Goal: Information Seeking & Learning: Check status

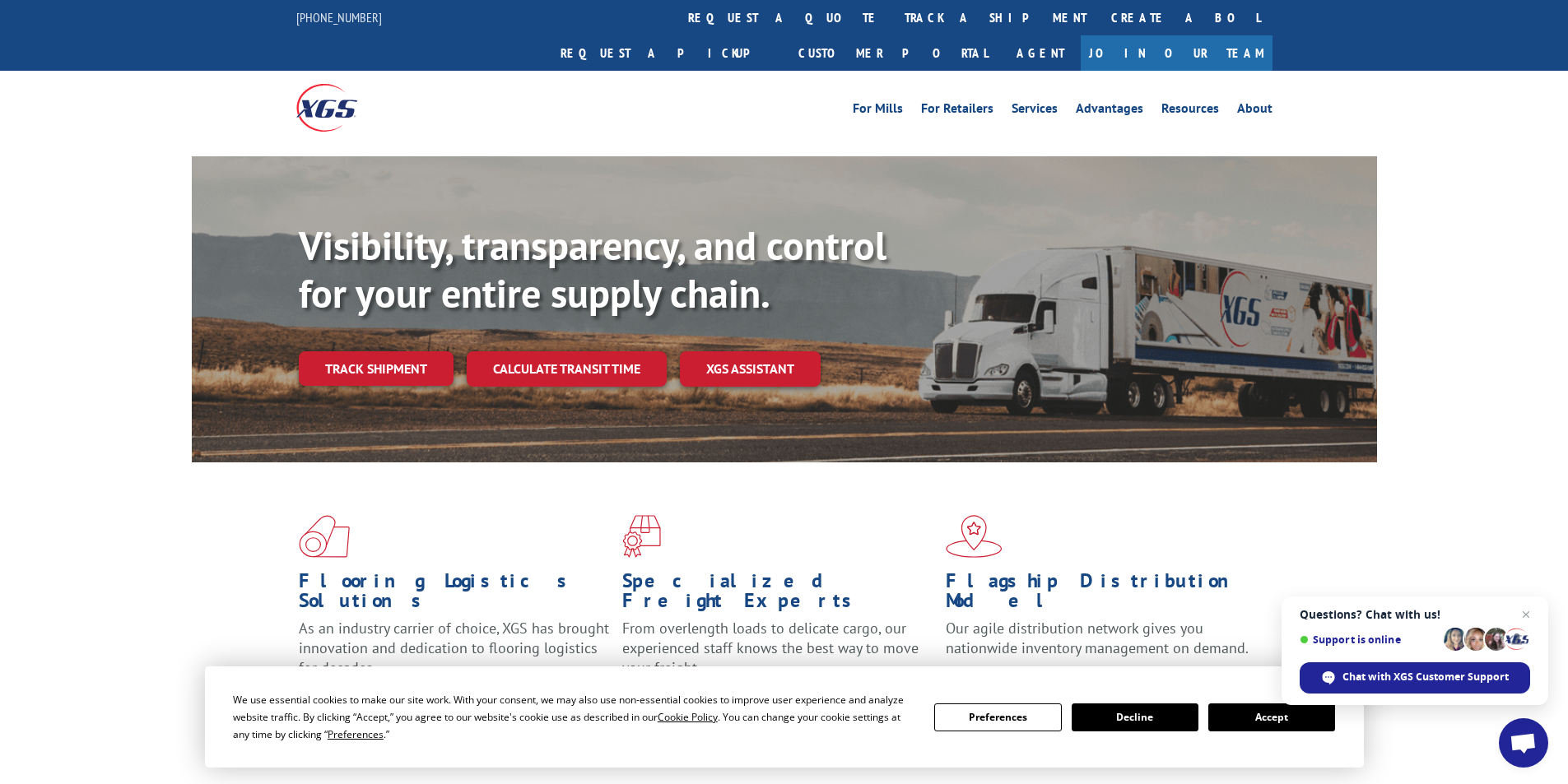
click at [892, 17] on link "track a shipment" at bounding box center [995, 17] width 207 height 35
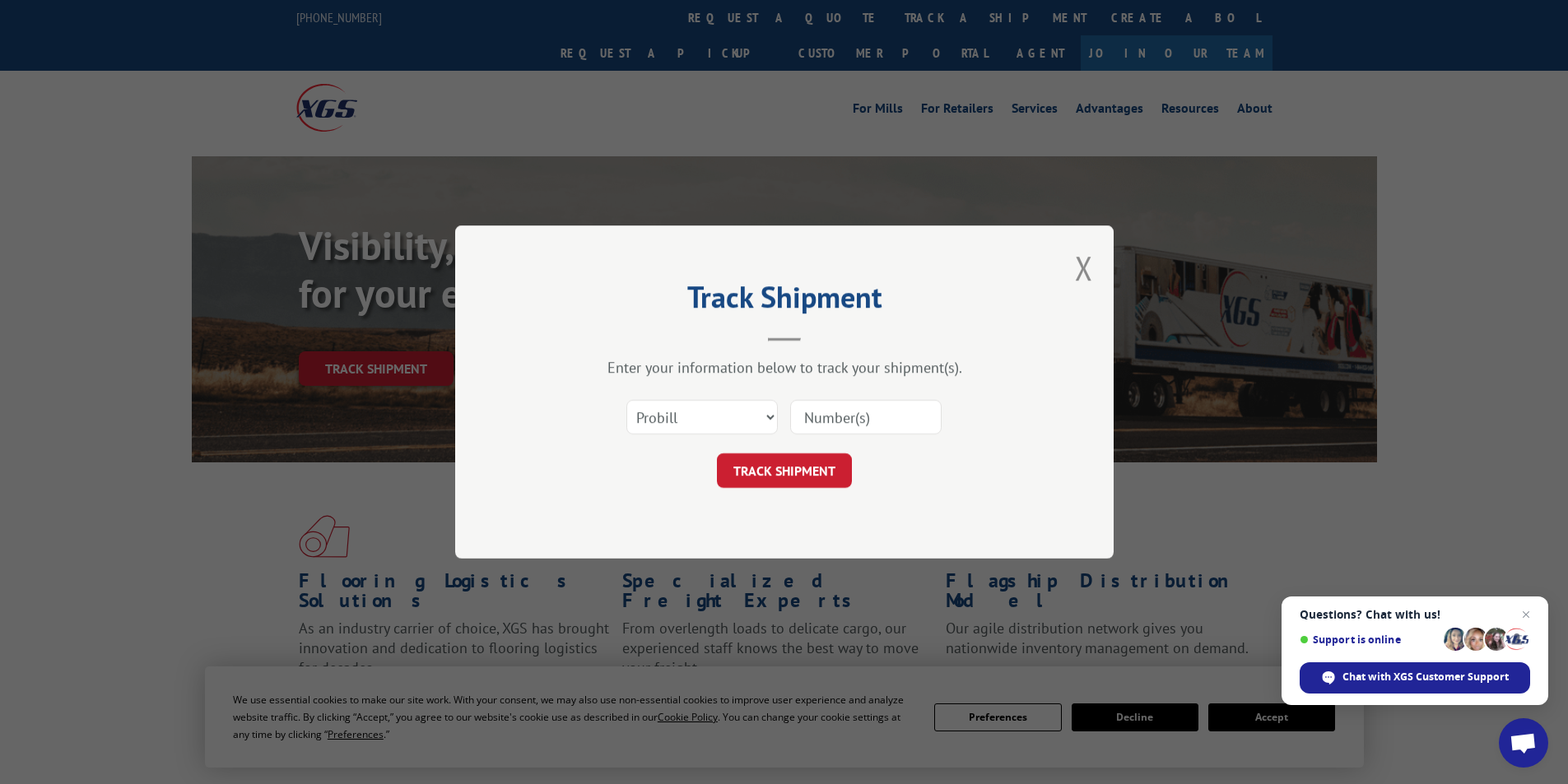
click at [878, 418] on input at bounding box center [866, 417] width 152 height 34
click at [879, 418] on input at bounding box center [866, 417] width 152 height 34
type input "6874915"
click at [742, 414] on select "Select category... Probill BOL PO" at bounding box center [702, 417] width 152 height 34
select select "bol"
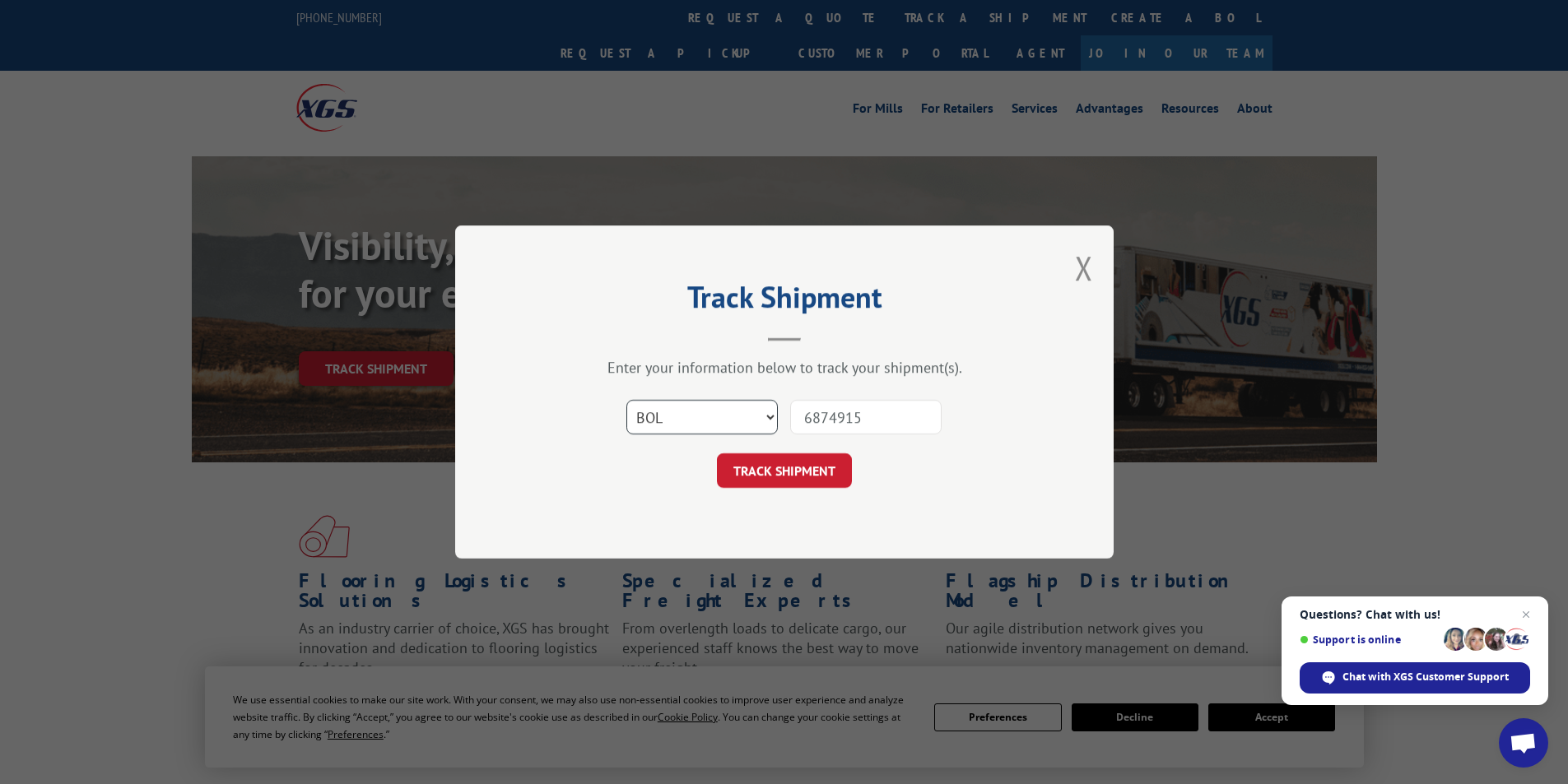
click at [627, 400] on select "Select category... Probill BOL PO" at bounding box center [702, 417] width 152 height 34
click at [798, 473] on button "TRACK SHIPMENT" at bounding box center [784, 470] width 135 height 34
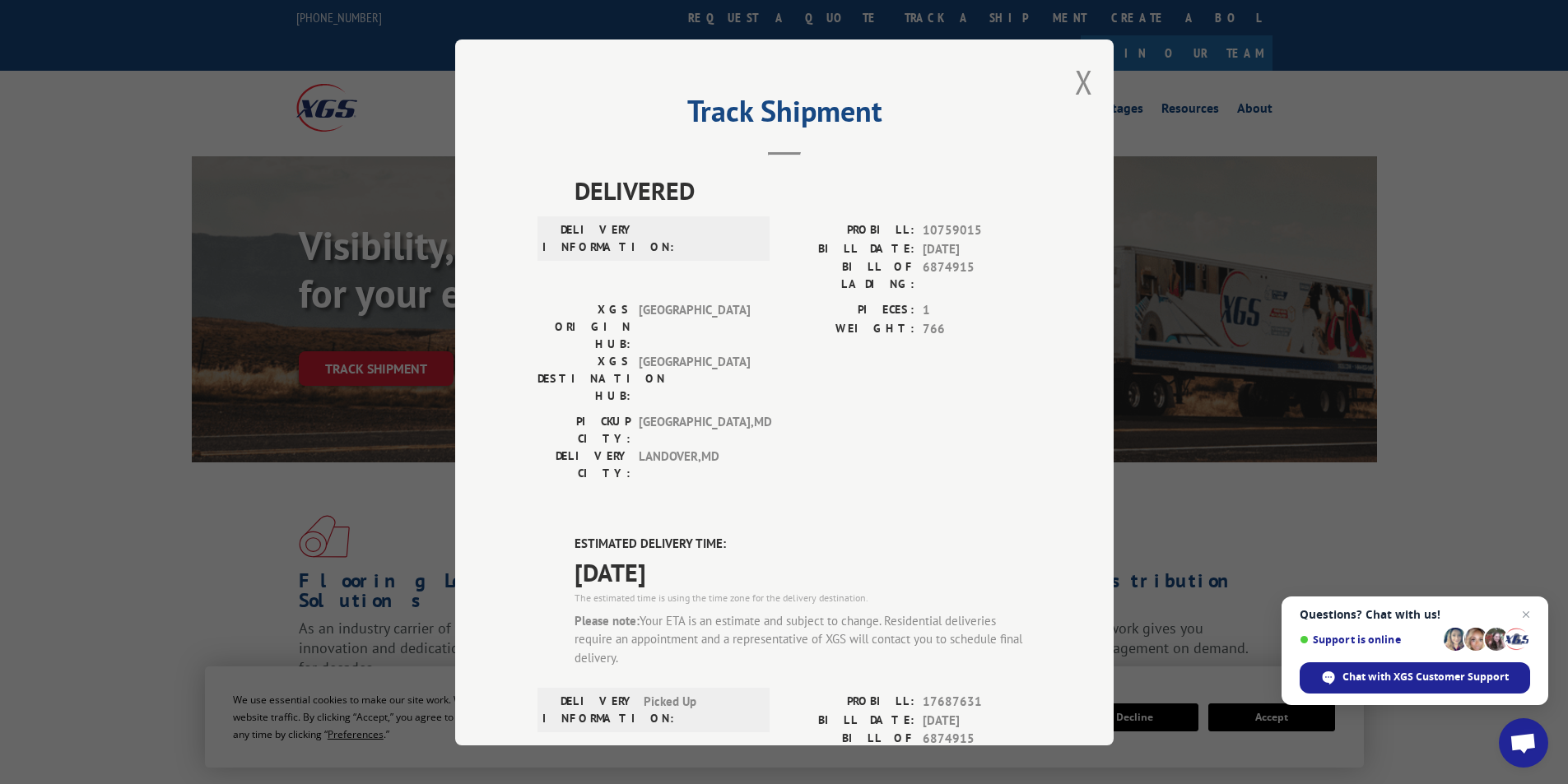
click at [783, 152] on header "Track Shipment" at bounding box center [784, 127] width 494 height 56
